Goal: Communication & Community: Ask a question

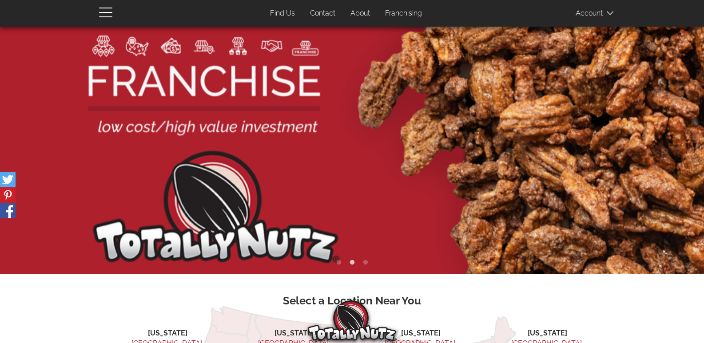
click at [303, 5] on link "Contact" at bounding box center [322, 13] width 39 height 17
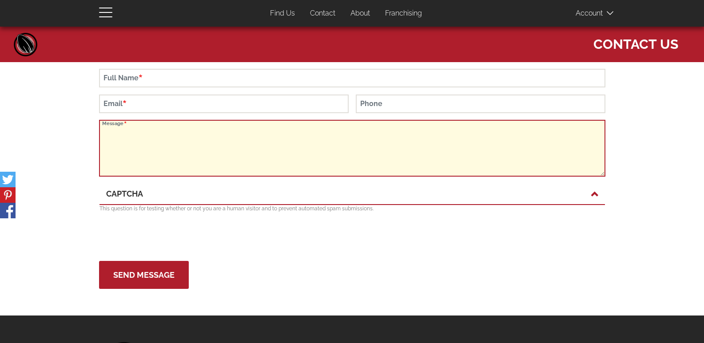
click at [217, 132] on textarea "Message" at bounding box center [352, 148] width 506 height 57
paste textarea "Hi, Would you be interested in a quote for commercial cleaning or specialty ser…"
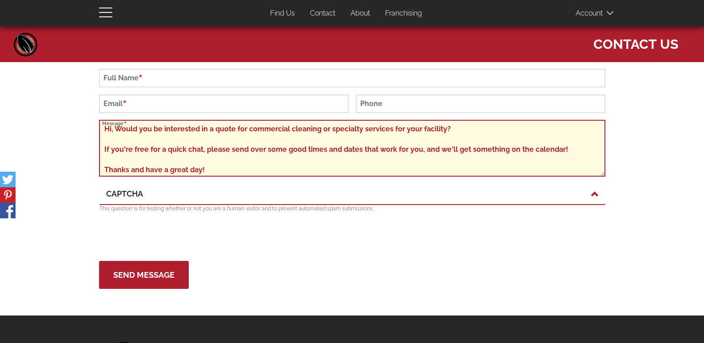
type textarea "Hi, Would you be interested in a quote for commercial cleaning or specialty ser…"
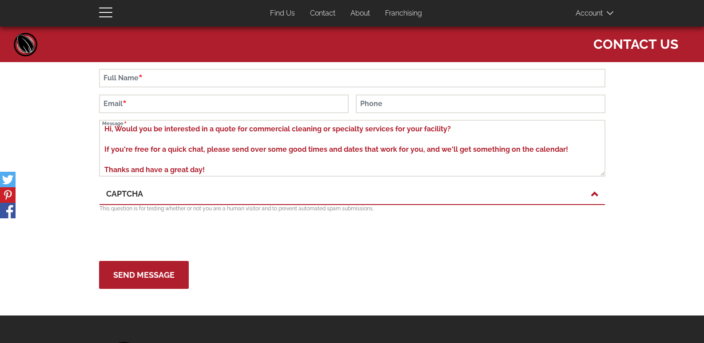
scroll to position [90, 0]
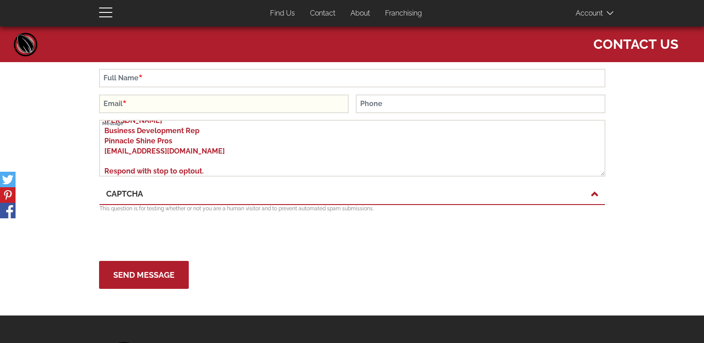
drag, startPoint x: 134, startPoint y: 91, endPoint x: 211, endPoint y: 102, distance: 78.6
click at [135, 90] on form "Full Name Email Phone Hi, Would you be interested in a quote for commercial cle…" at bounding box center [352, 179] width 506 height 220
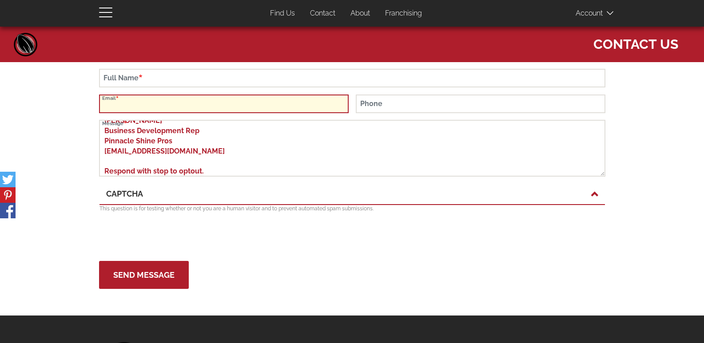
click at [187, 108] on input "Email" at bounding box center [224, 104] width 250 height 19
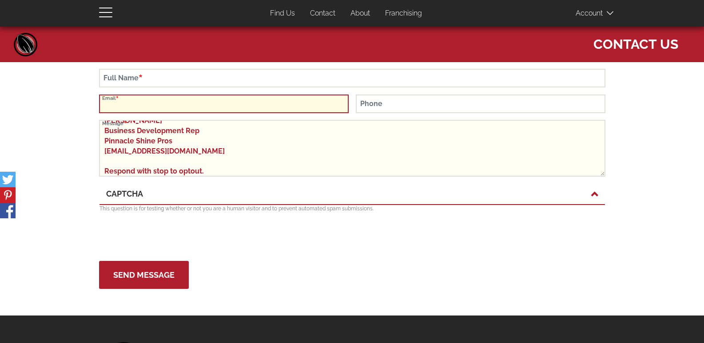
type input "rose@pinnacleshinepros.com"
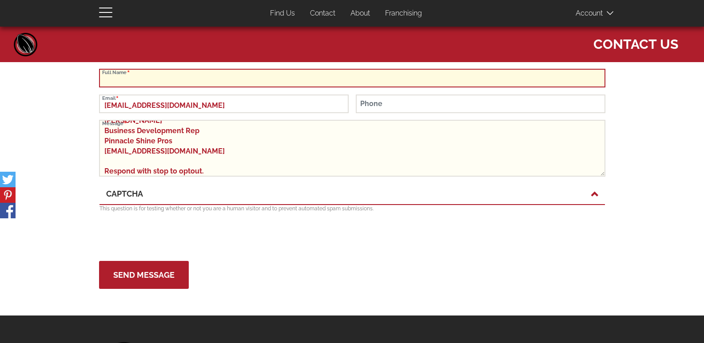
type input "Rose Knox"
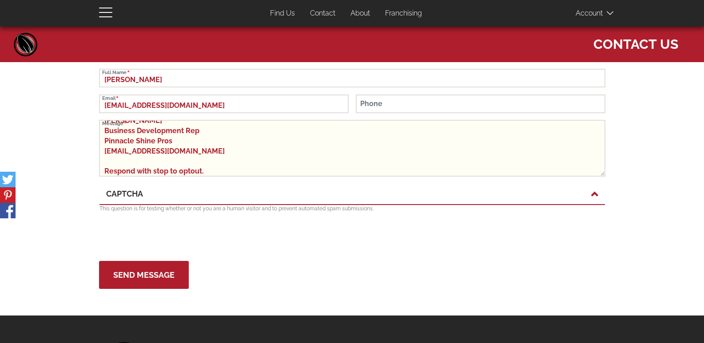
type input "4058737430"
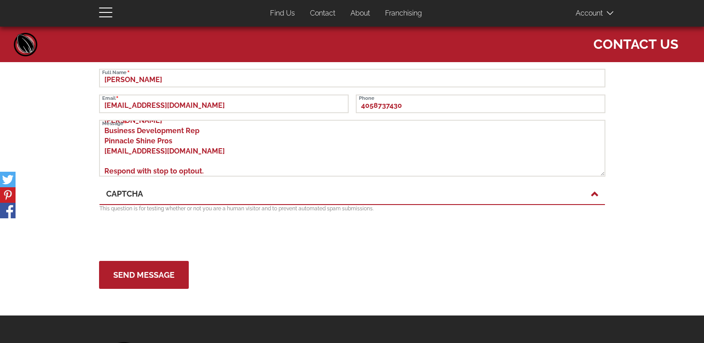
drag, startPoint x: 66, startPoint y: 162, endPoint x: 85, endPoint y: 161, distance: 19.6
click at [69, 162] on div "Close navigation Main navigation Home Top Menu (Pages) Find Us Contact About Fr…" at bounding box center [352, 161] width 704 height 269
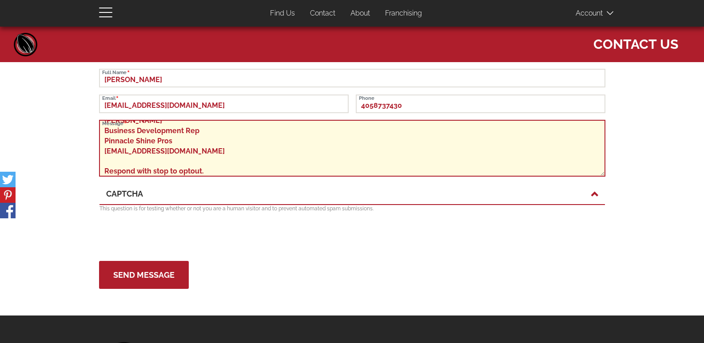
click at [100, 159] on textarea "Hi, Would you be interested in a quote for commercial cleaning or specialty ser…" at bounding box center [352, 148] width 506 height 57
click at [128, 155] on textarea "Hi, Would you be interested in a quote for commercial cleaning or specialty ser…" at bounding box center [352, 148] width 506 height 57
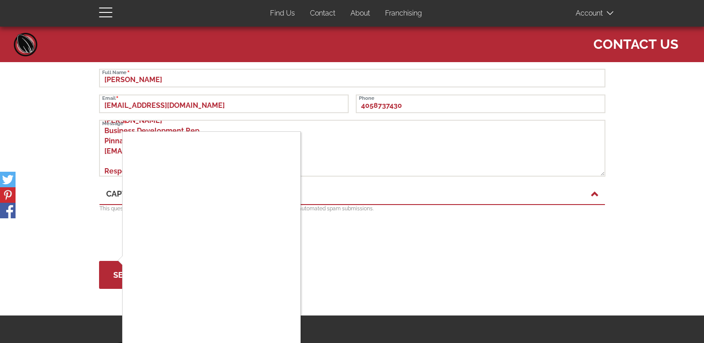
scroll to position [105, 0]
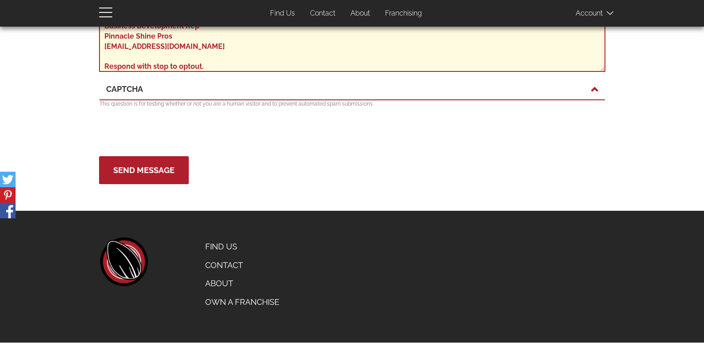
click at [211, 61] on textarea "Hi, Would you be interested in a quote for commercial cleaning or specialty ser…" at bounding box center [352, 43] width 506 height 57
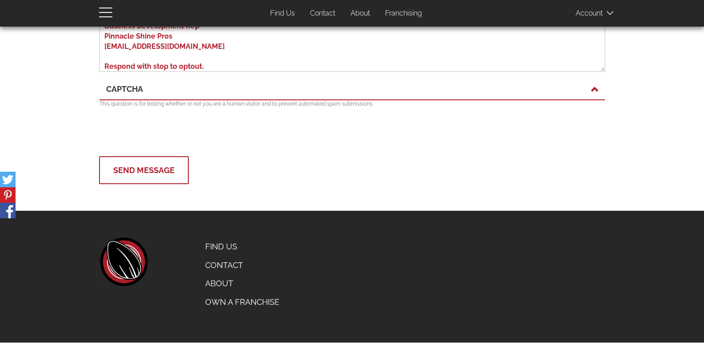
click at [155, 178] on button "Send Message" at bounding box center [144, 170] width 90 height 28
type button "Send Message"
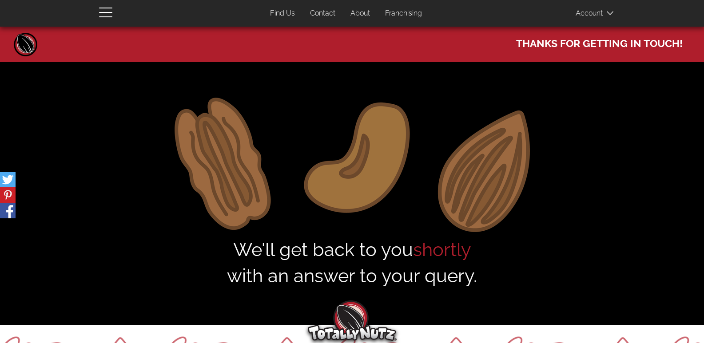
click at [303, 5] on link "Contact" at bounding box center [322, 13] width 39 height 17
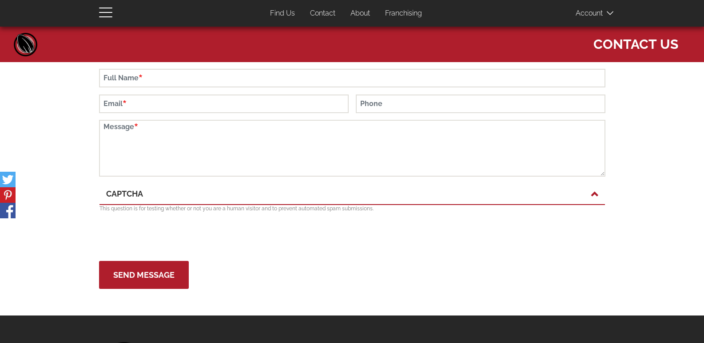
click at [114, 207] on p "This question is for testing whether or not you are a human visitor and to prev…" at bounding box center [353, 209] width 506 height 8
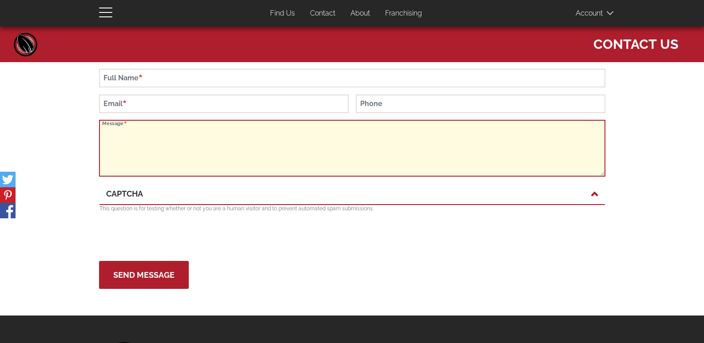
drag, startPoint x: 138, startPoint y: 156, endPoint x: 141, endPoint y: 139, distance: 17.6
click at [139, 151] on textarea "Message" at bounding box center [352, 148] width 506 height 57
paste textarea "Hi, Would you be interested in a quote for commercial cleaning or specialty ser…"
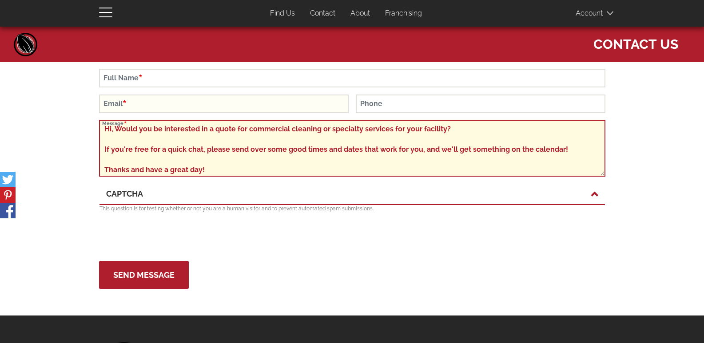
scroll to position [90, 0]
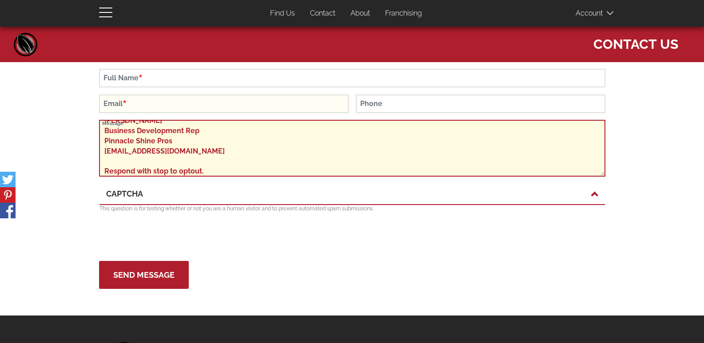
type textarea "Hi, Would you be interested in a quote for commercial cleaning or specialty ser…"
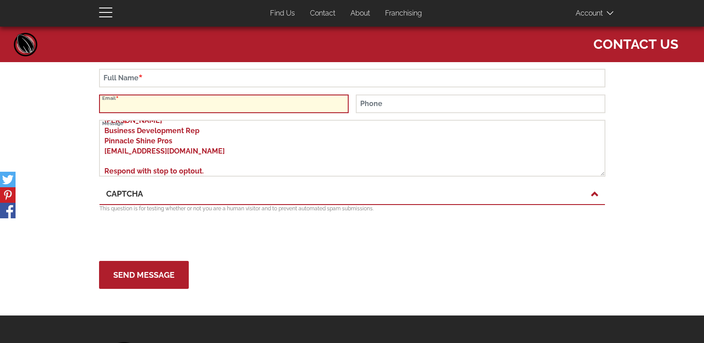
click at [147, 108] on input "Email" at bounding box center [224, 104] width 250 height 19
type input "rose@pinnacleshinepros.com"
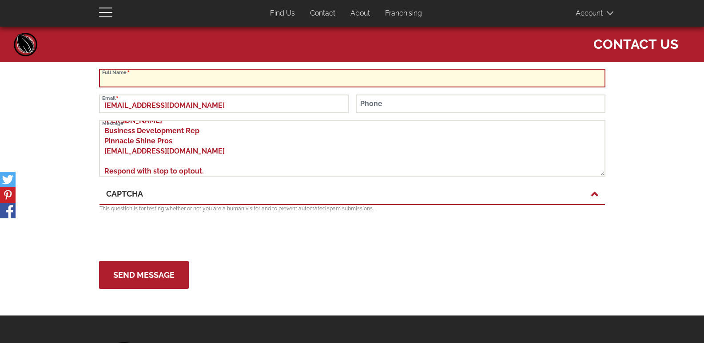
type input "Rose Knox"
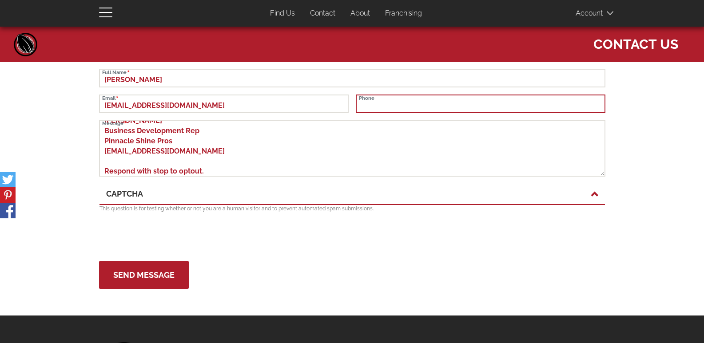
type input "4058737430"
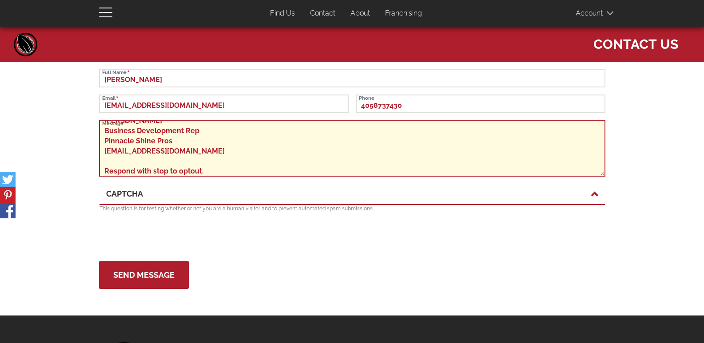
click at [187, 151] on textarea "Hi, Would you be interested in a quote for commercial cleaning or specialty ser…" at bounding box center [352, 148] width 506 height 57
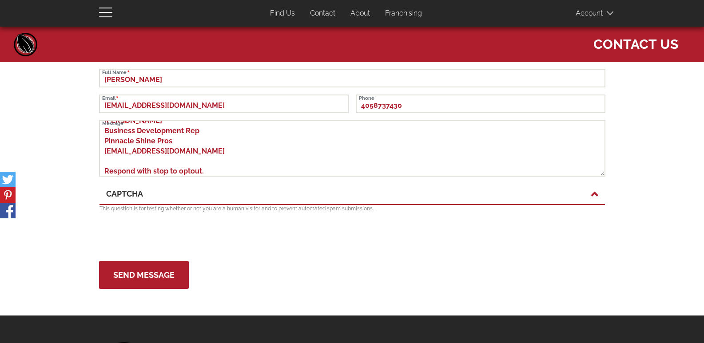
click at [172, 196] on link "CAPTCHA" at bounding box center [352, 194] width 492 height 12
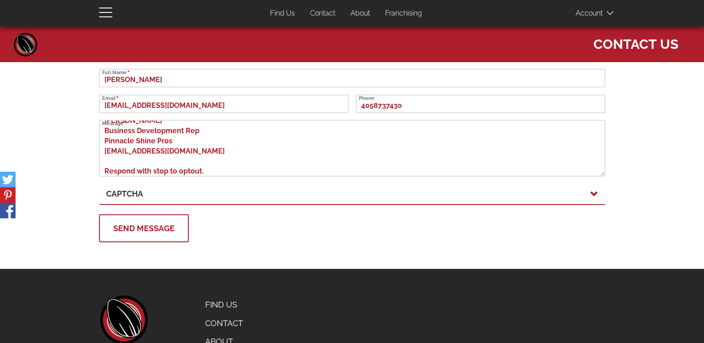
drag, startPoint x: 143, startPoint y: 219, endPoint x: 1, endPoint y: 237, distance: 142.9
click at [143, 219] on button "Send Message" at bounding box center [144, 229] width 90 height 28
click at [132, 192] on link "CAPTCHA" at bounding box center [352, 194] width 492 height 12
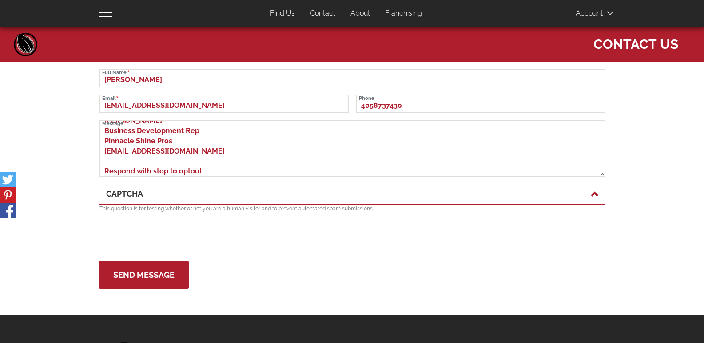
click at [152, 257] on form "Rose Knox Full Name rose@pinnacleshinepros.com Email 4058737430 Phone Hi, Would…" at bounding box center [352, 179] width 506 height 220
click at [139, 280] on button "Send Message" at bounding box center [144, 275] width 90 height 28
type button "Send Message"
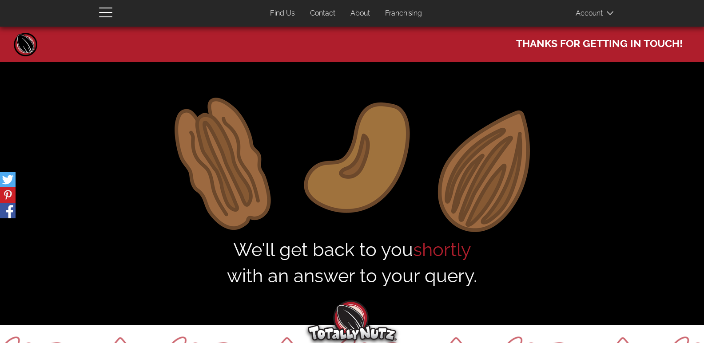
scroll to position [191, 0]
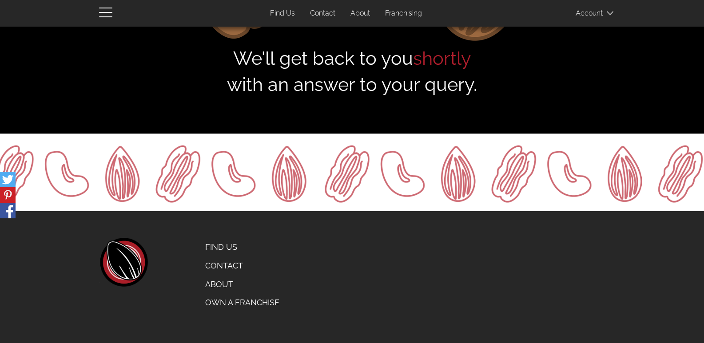
click at [199, 257] on link "Contact" at bounding box center [243, 266] width 88 height 19
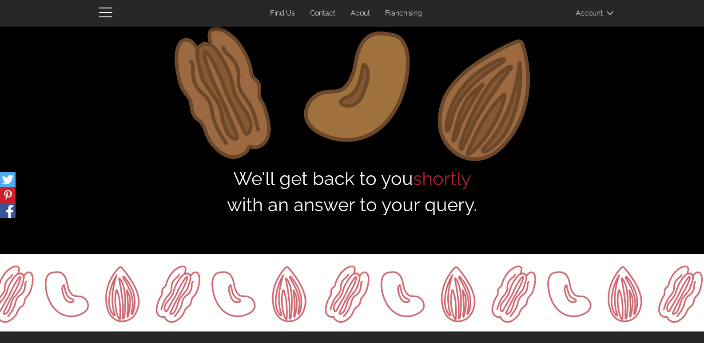
scroll to position [58, 0]
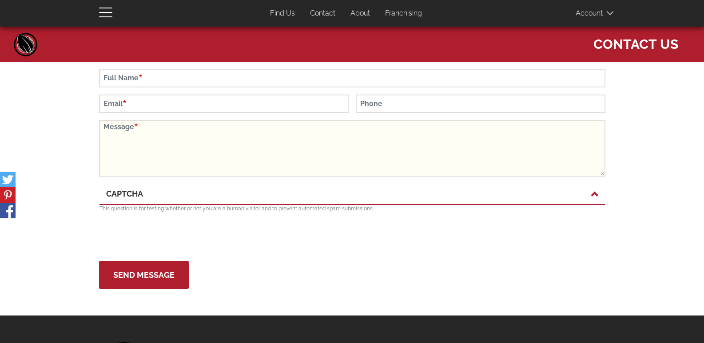
scroll to position [105, 0]
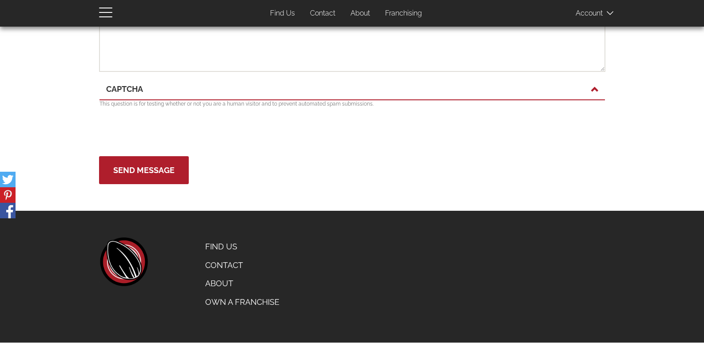
click at [303, 5] on link "Contact" at bounding box center [322, 13] width 39 height 17
